Goal: Information Seeking & Learning: Learn about a topic

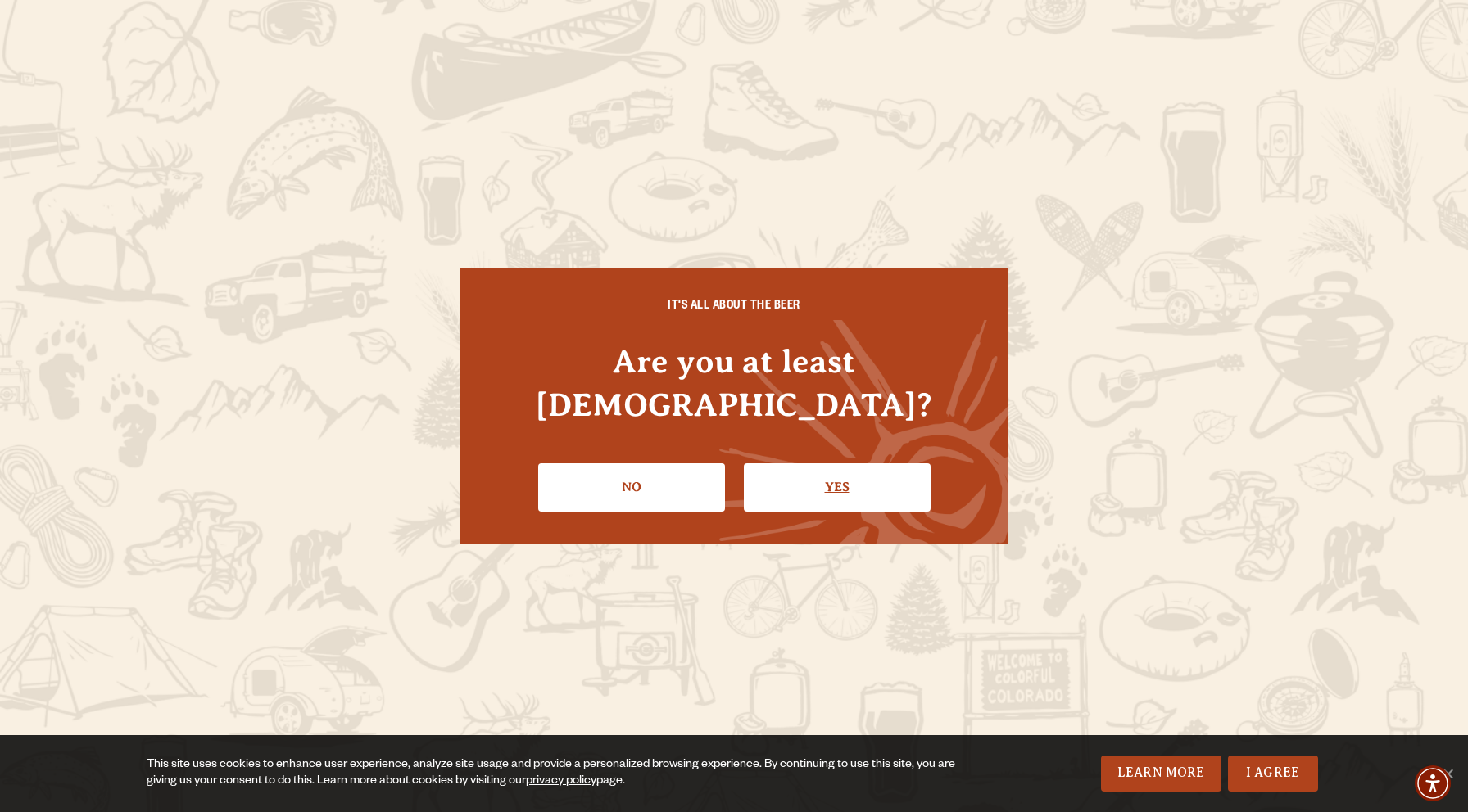
click at [821, 464] on link "Yes" at bounding box center [837, 487] width 187 height 47
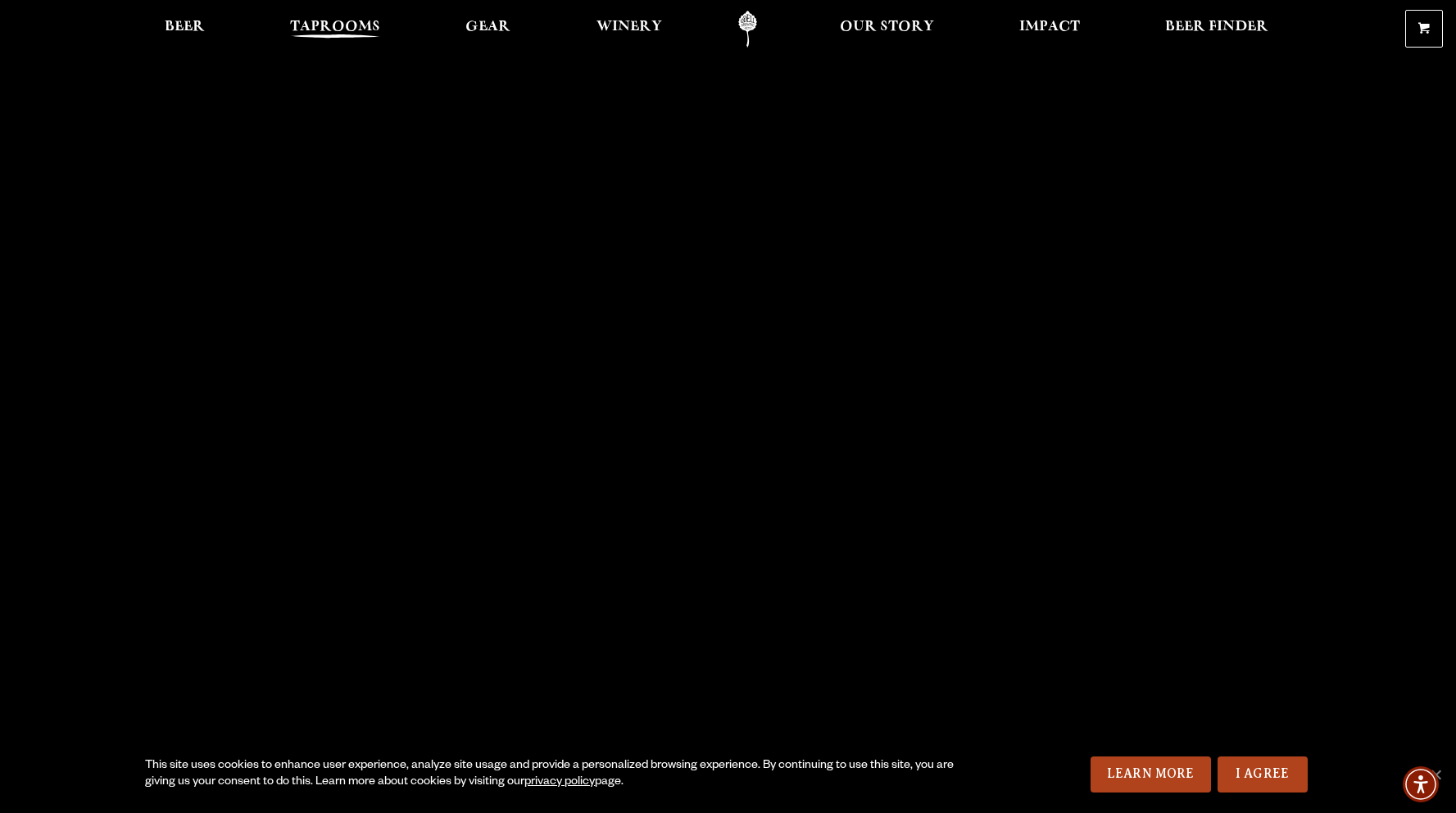
click at [293, 23] on span "Taprooms" at bounding box center [335, 28] width 90 height 13
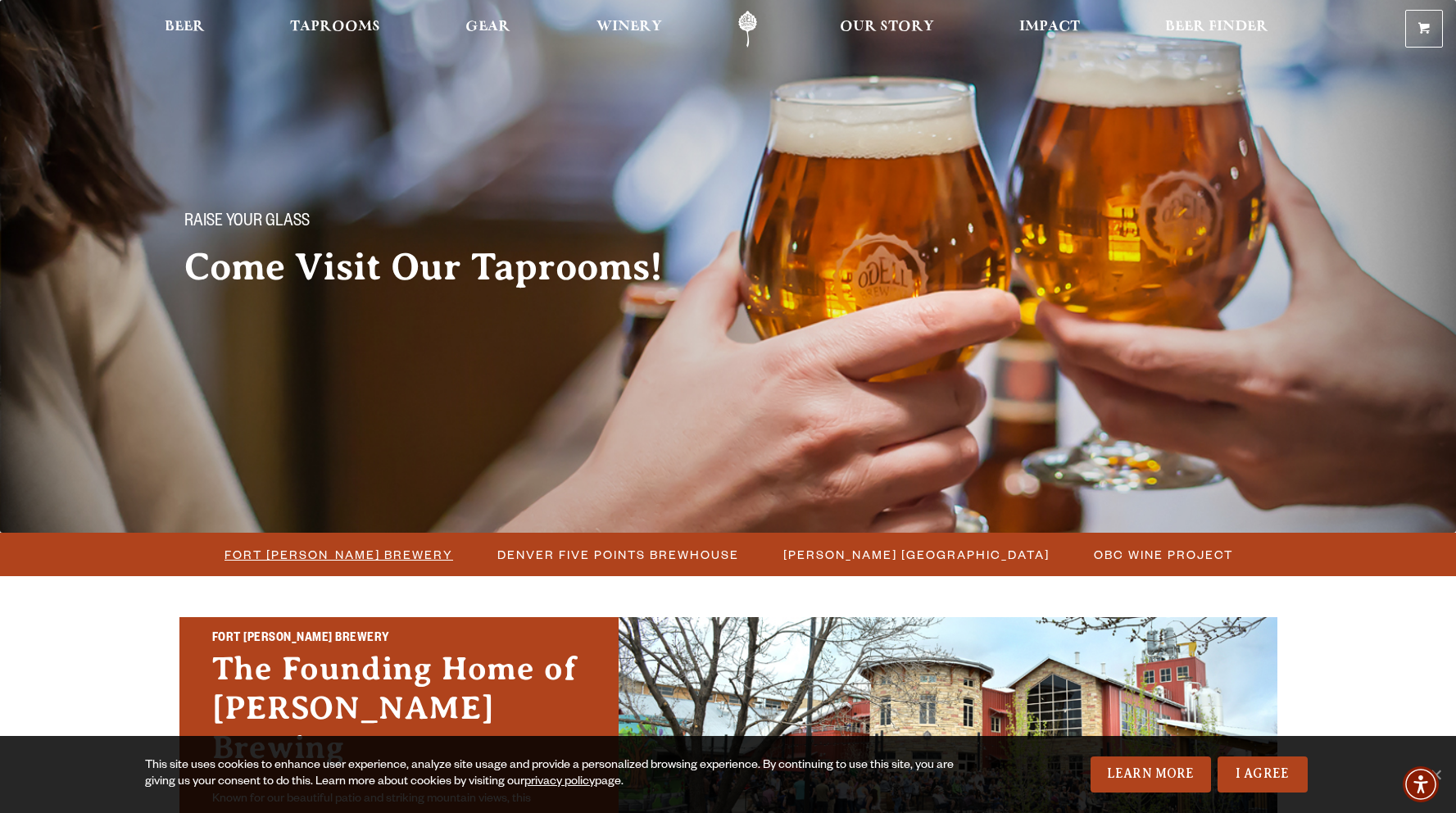
click at [402, 554] on span "Fort Collins Brewery" at bounding box center [338, 555] width 228 height 24
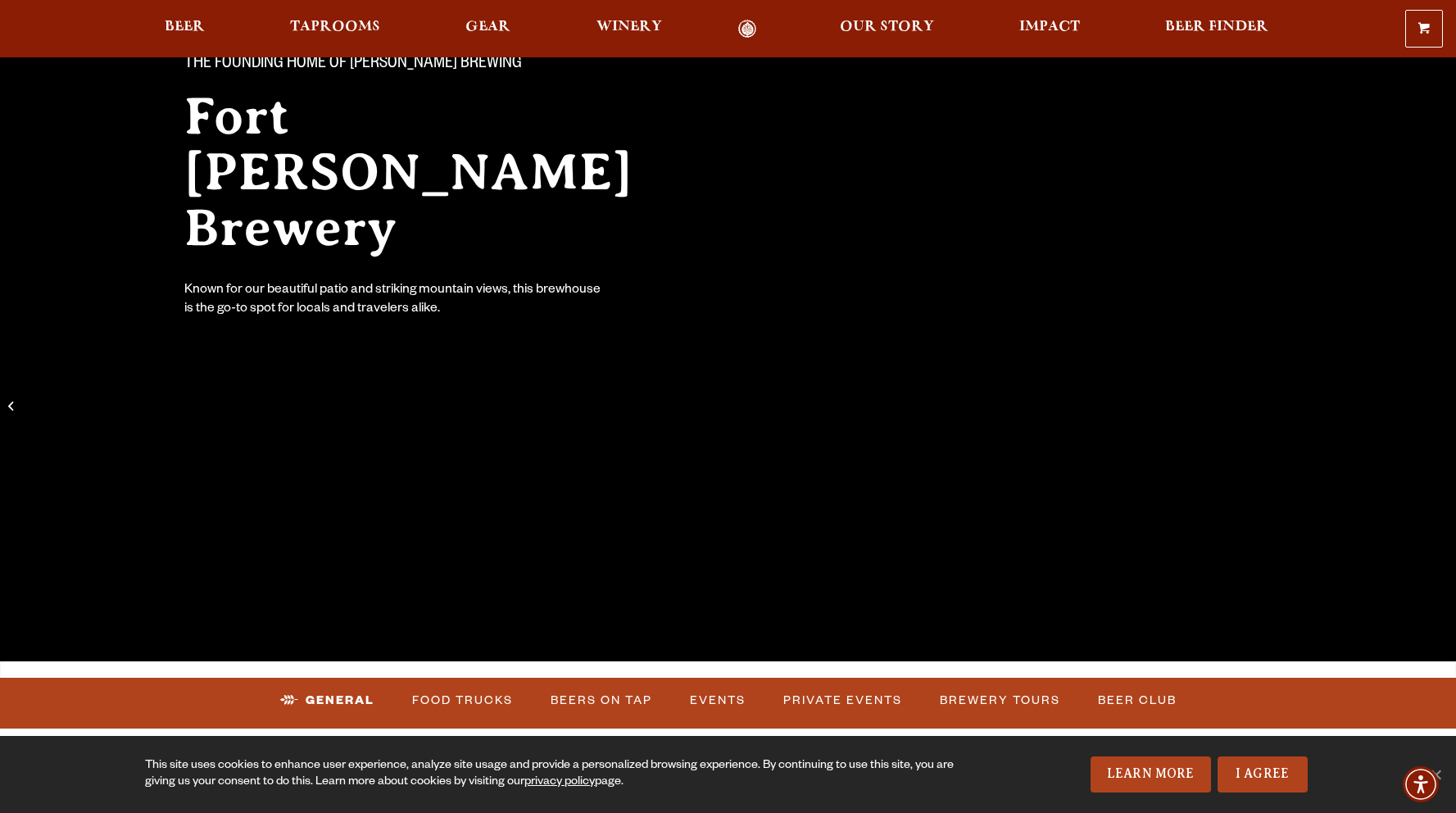
scroll to position [158, 0]
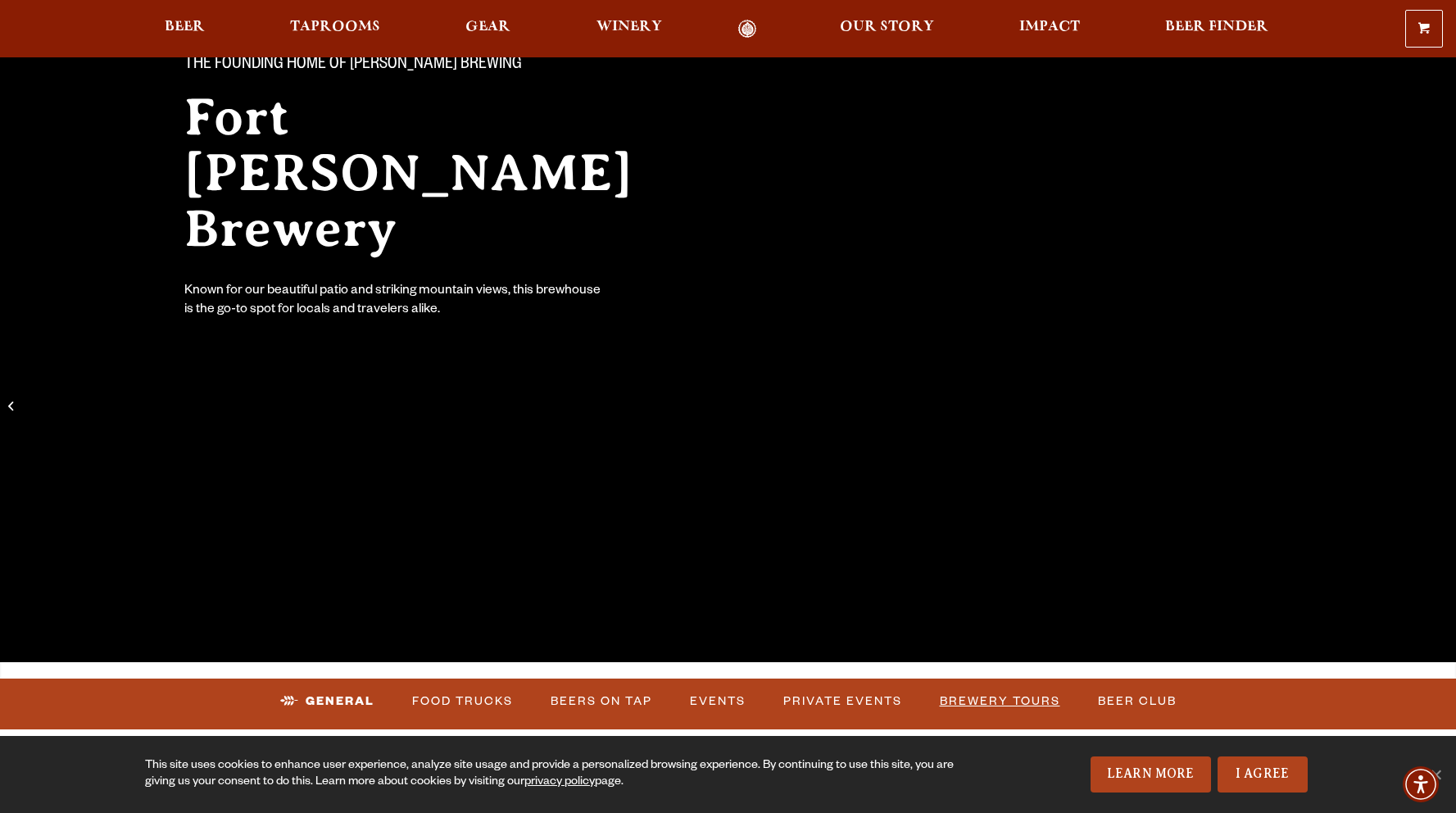
click at [1017, 695] on link "Brewery Tours" at bounding box center [1000, 701] width 133 height 38
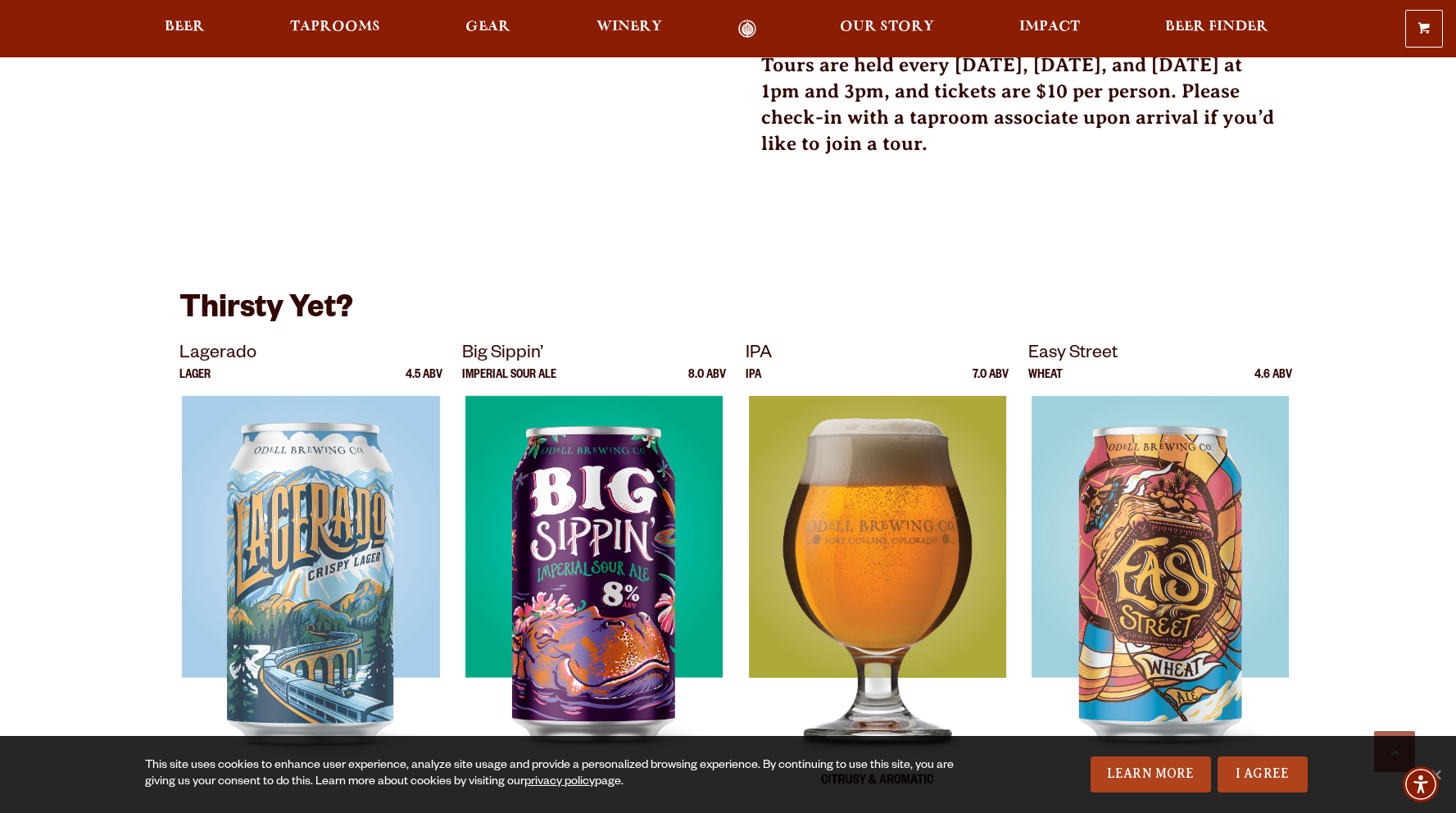
scroll to position [859, 0]
